Goal: Task Accomplishment & Management: Use online tool/utility

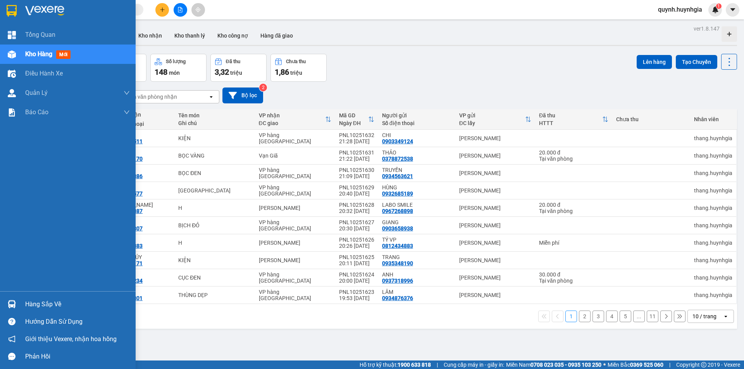
click at [29, 308] on div "Hàng sắp về" at bounding box center [77, 305] width 105 height 12
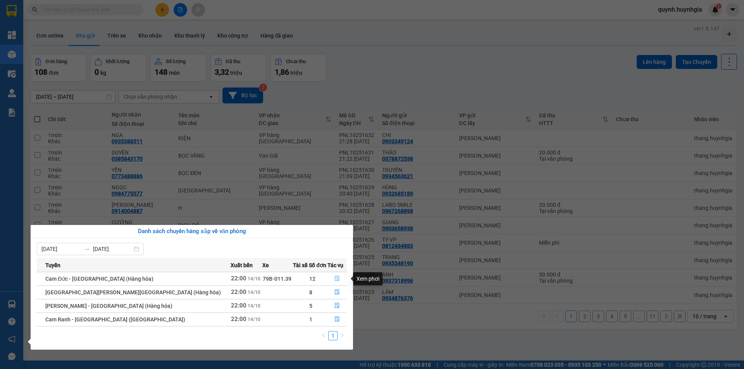
click at [335, 276] on button "button" at bounding box center [337, 279] width 19 height 12
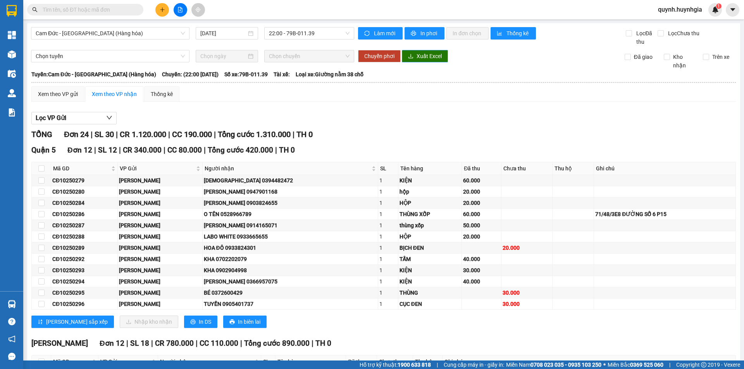
click at [411, 55] on button "Xuất Excel" at bounding box center [425, 56] width 46 height 12
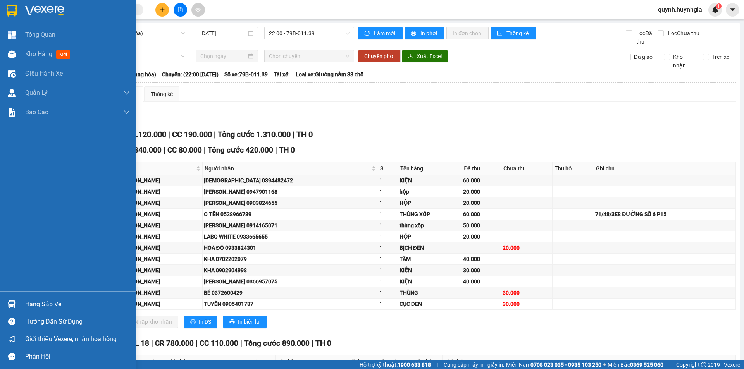
click at [24, 305] on div "Hàng sắp về" at bounding box center [68, 304] width 136 height 17
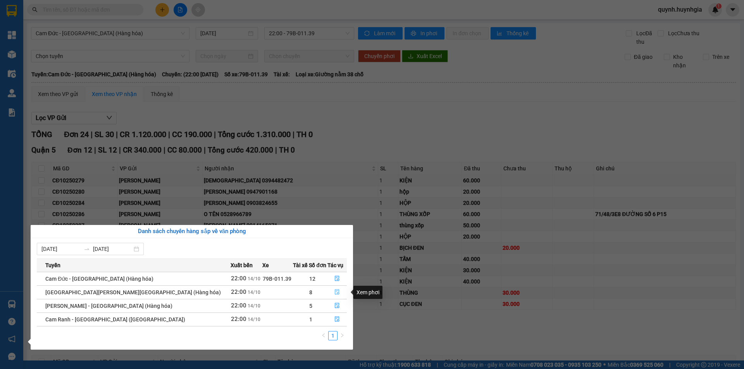
click at [335, 293] on icon "file-done" at bounding box center [337, 292] width 5 height 5
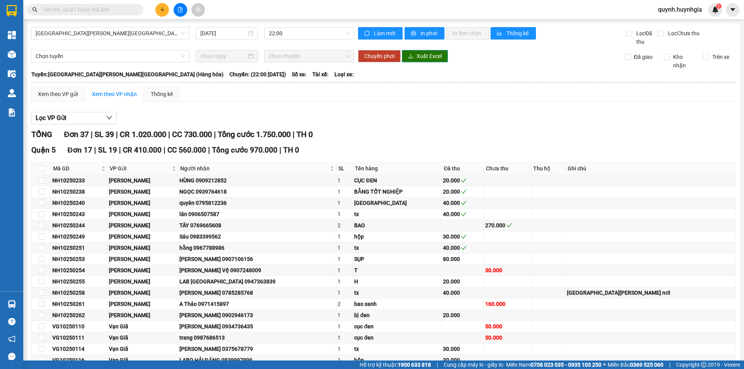
click at [413, 53] on button "Xuất Excel" at bounding box center [425, 56] width 46 height 12
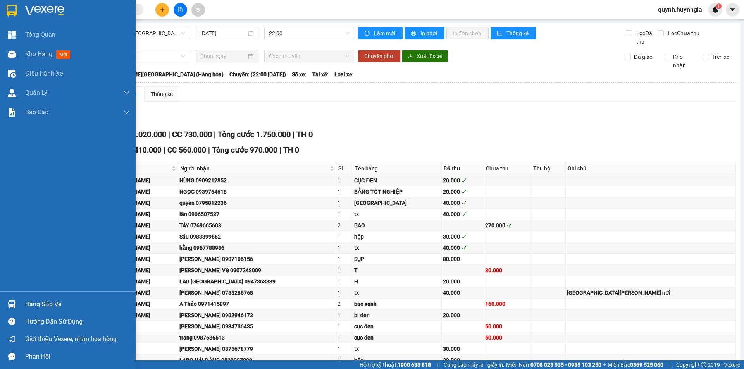
click at [36, 305] on div "Hàng sắp về" at bounding box center [77, 305] width 105 height 12
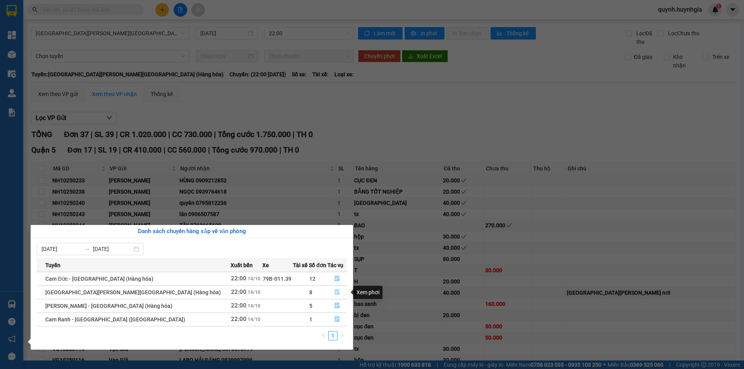
click at [335, 294] on icon "file-done" at bounding box center [337, 292] width 5 height 5
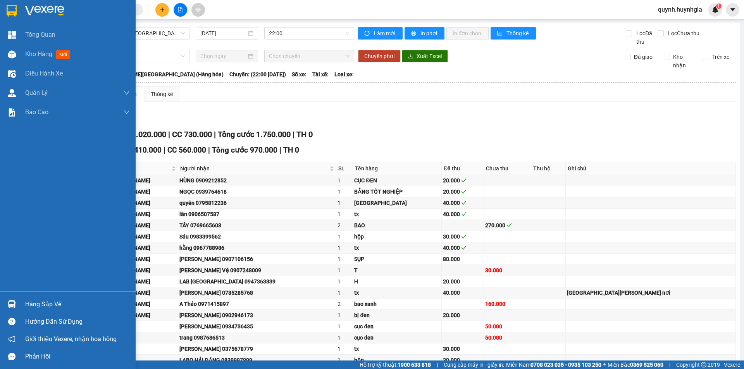
click at [38, 303] on div "Hàng sắp về" at bounding box center [77, 305] width 105 height 12
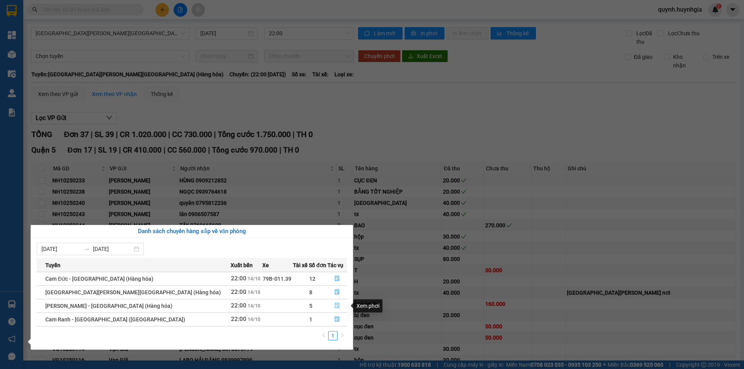
click at [335, 307] on icon "file-done" at bounding box center [337, 306] width 5 height 5
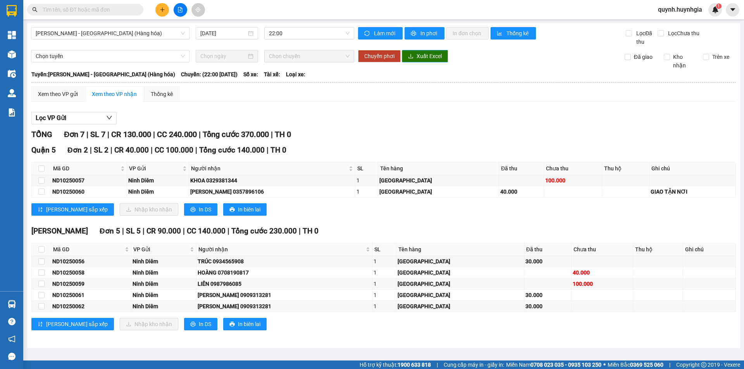
click at [426, 57] on span "Xuất Excel" at bounding box center [429, 56] width 25 height 9
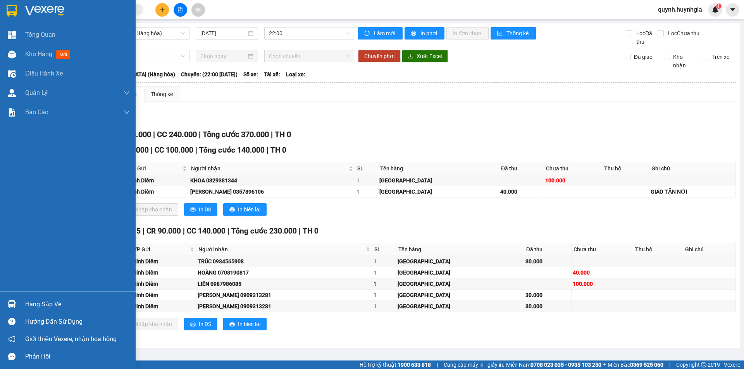
click at [50, 301] on div "Hàng sắp về" at bounding box center [77, 305] width 105 height 12
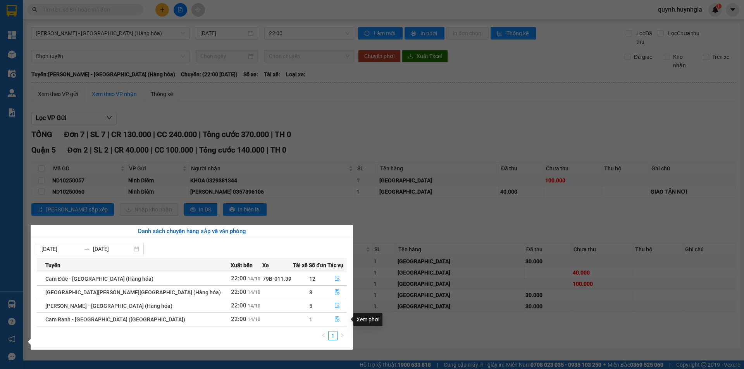
click at [335, 319] on icon "file-done" at bounding box center [337, 319] width 5 height 5
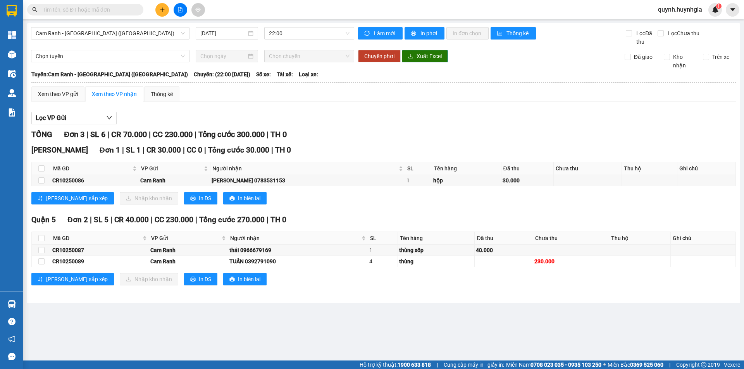
click at [428, 58] on span "Xuất Excel" at bounding box center [429, 56] width 25 height 9
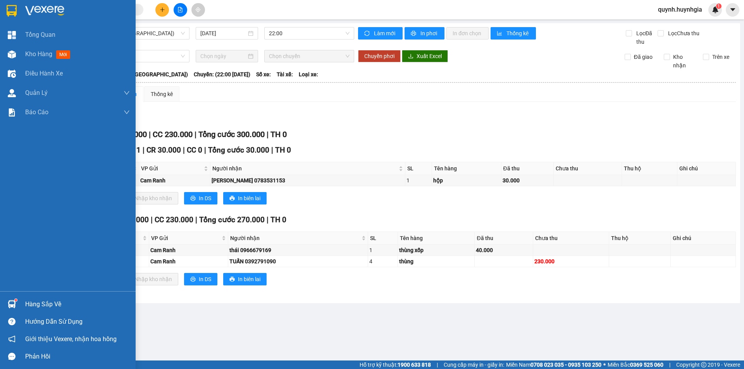
click at [24, 304] on div "Hàng sắp về" at bounding box center [68, 304] width 136 height 17
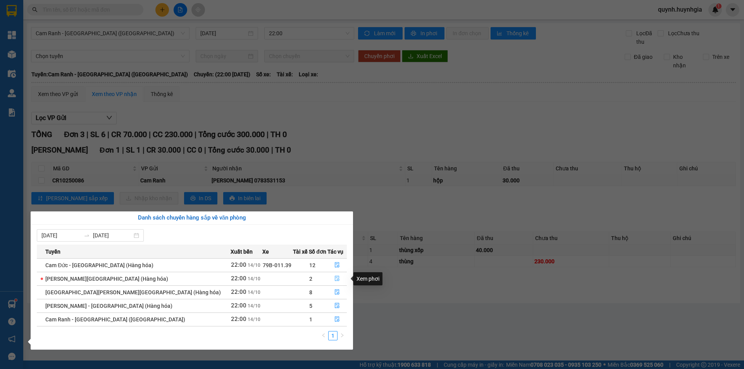
click at [335, 280] on icon "file-done" at bounding box center [337, 278] width 5 height 5
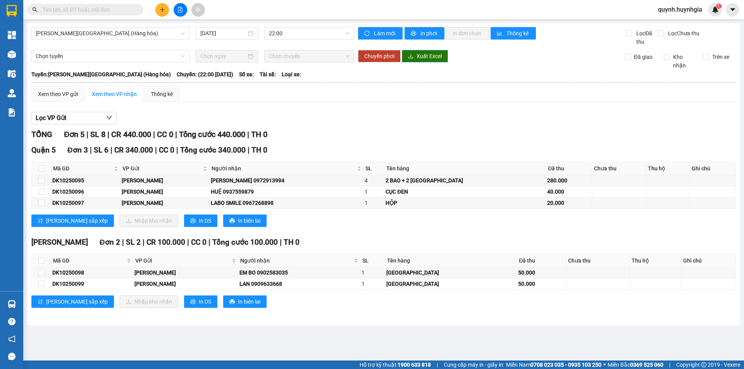
click at [422, 58] on span "Xuất Excel" at bounding box center [429, 56] width 25 height 9
click at [267, 338] on main "[PERSON_NAME][GEOGRAPHIC_DATA] (Hàng hóa) [DATE] 22:00 [PERSON_NAME] mới In phơ…" at bounding box center [372, 180] width 744 height 361
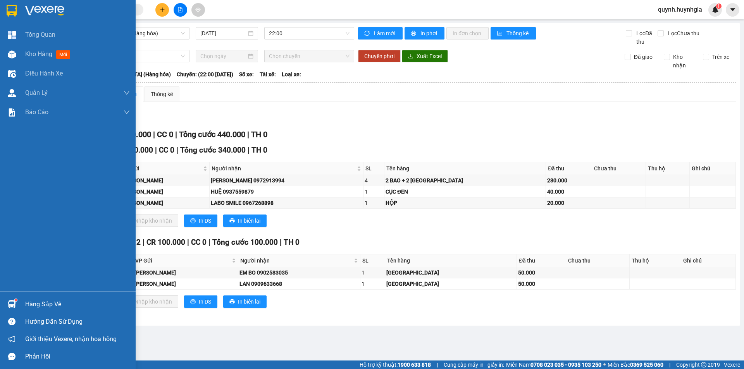
click at [46, 303] on div "Hàng sắp về" at bounding box center [77, 305] width 105 height 12
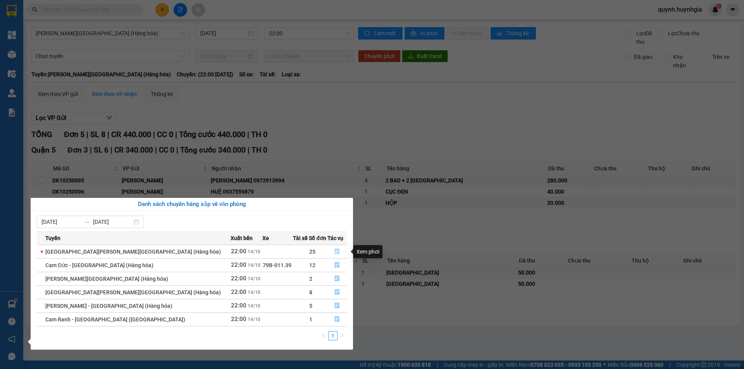
click at [335, 251] on icon "file-done" at bounding box center [337, 251] width 5 height 5
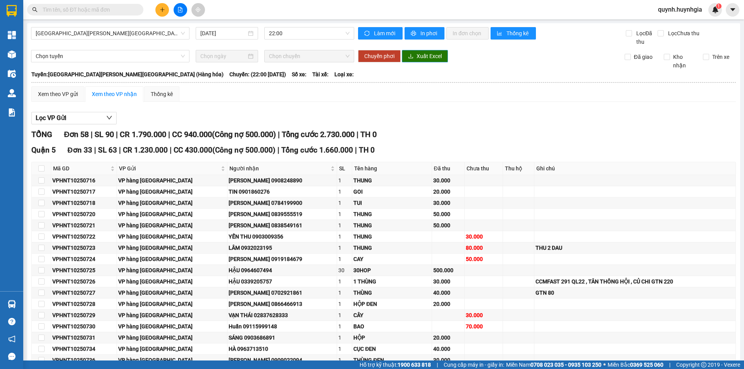
click at [428, 58] on span "Xuất Excel" at bounding box center [429, 56] width 25 height 9
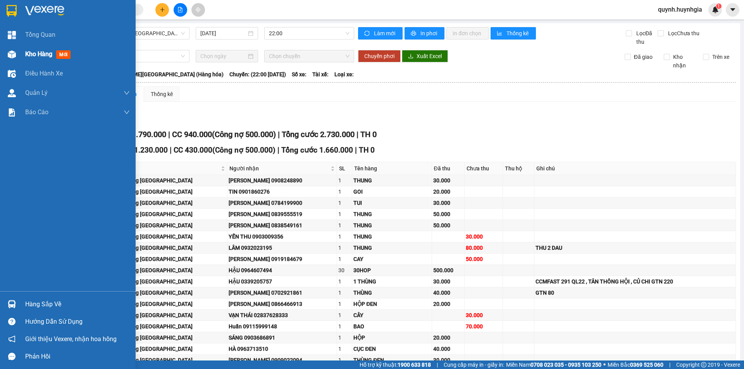
click at [30, 53] on span "Kho hàng" at bounding box center [38, 53] width 27 height 7
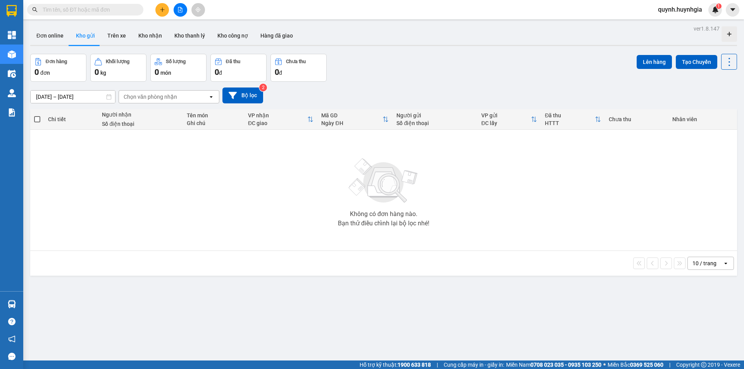
click at [550, 243] on div "Không có đơn hàng nào. Bạn thử điều chỉnh lại bộ lọc nhé!" at bounding box center [383, 190] width 699 height 116
